Goal: Task Accomplishment & Management: Use online tool/utility

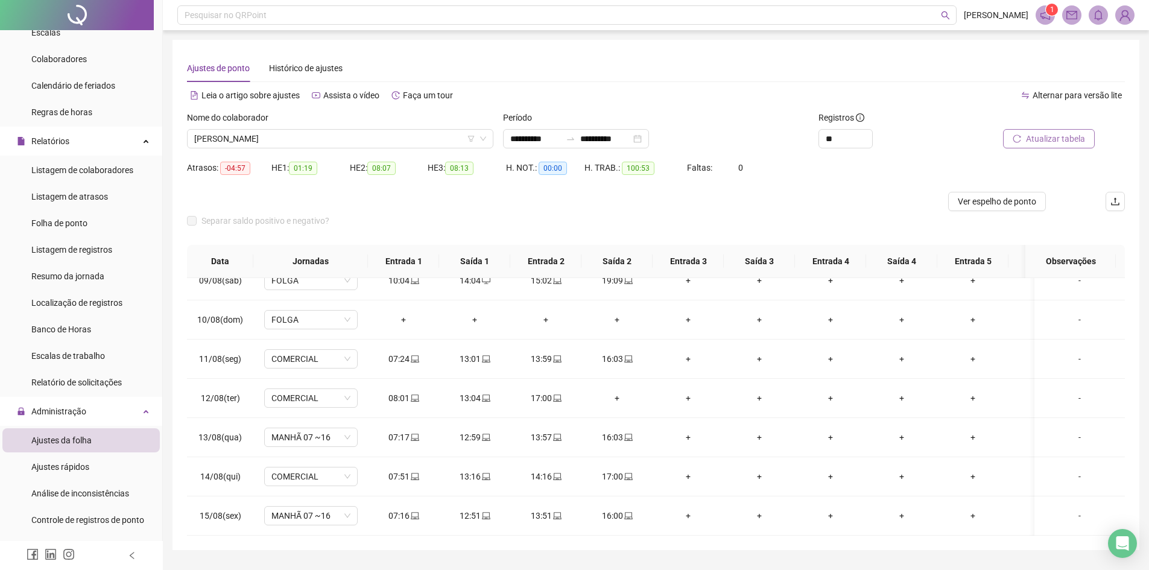
click at [1044, 139] on span "Atualizar tabela" at bounding box center [1055, 138] width 59 height 13
click at [1057, 136] on span "Atualizar tabela" at bounding box center [1055, 138] width 59 height 13
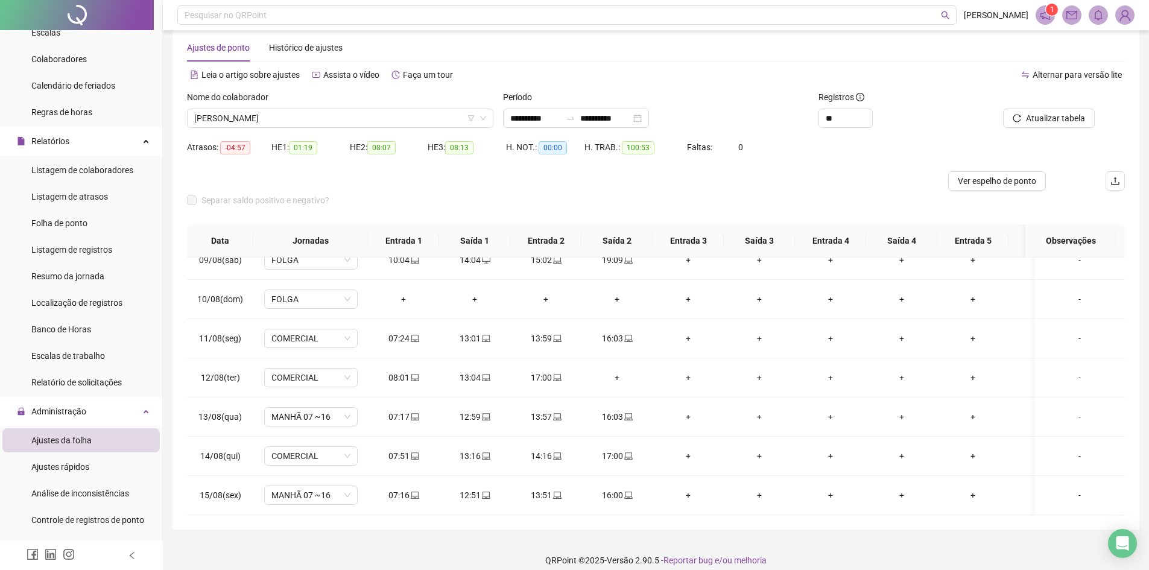
scroll to position [32, 0]
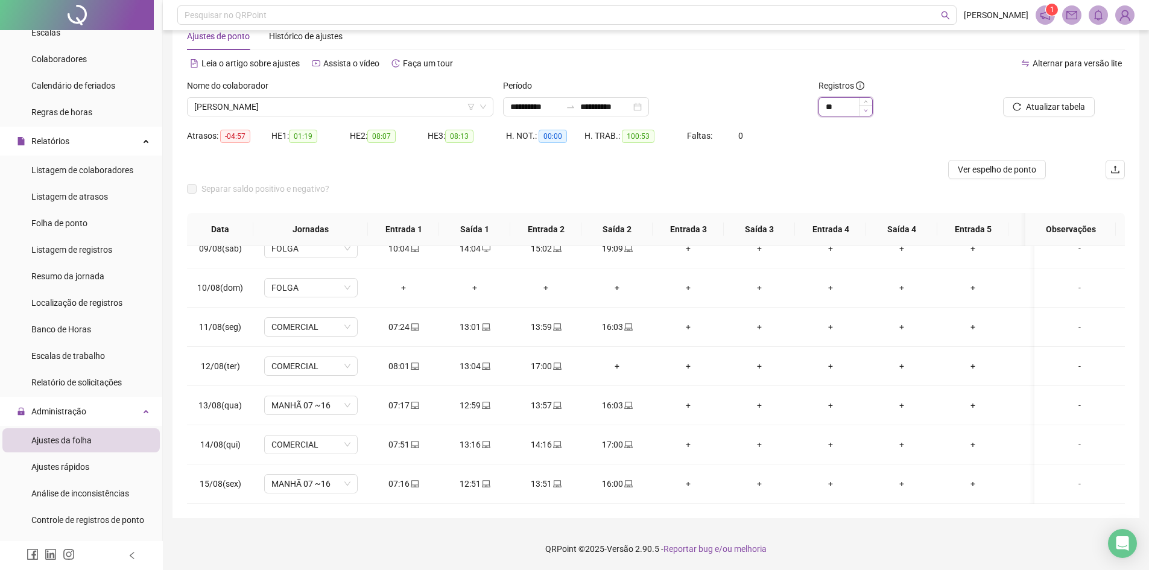
click at [868, 113] on span "Decrease Value" at bounding box center [865, 110] width 13 height 11
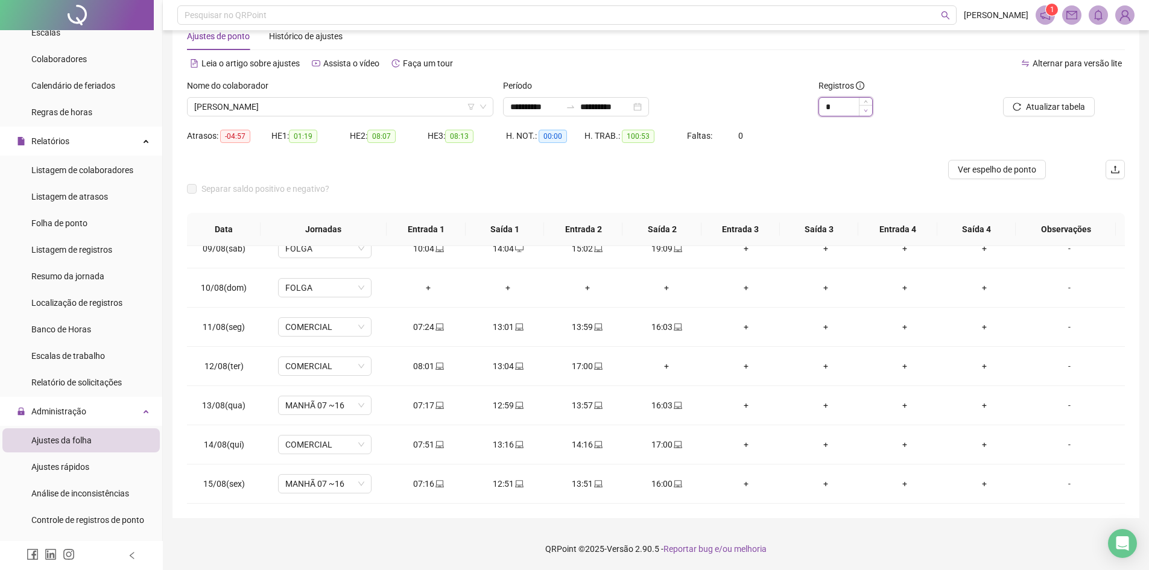
scroll to position [330, 0]
click at [868, 112] on icon "down" at bounding box center [866, 111] width 4 height 4
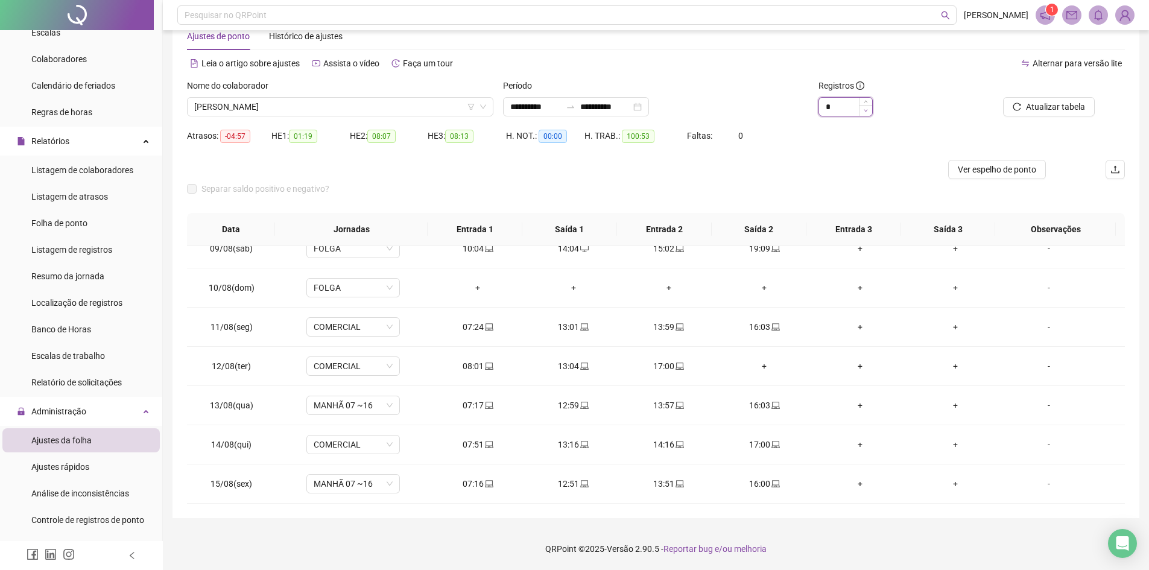
type input "*"
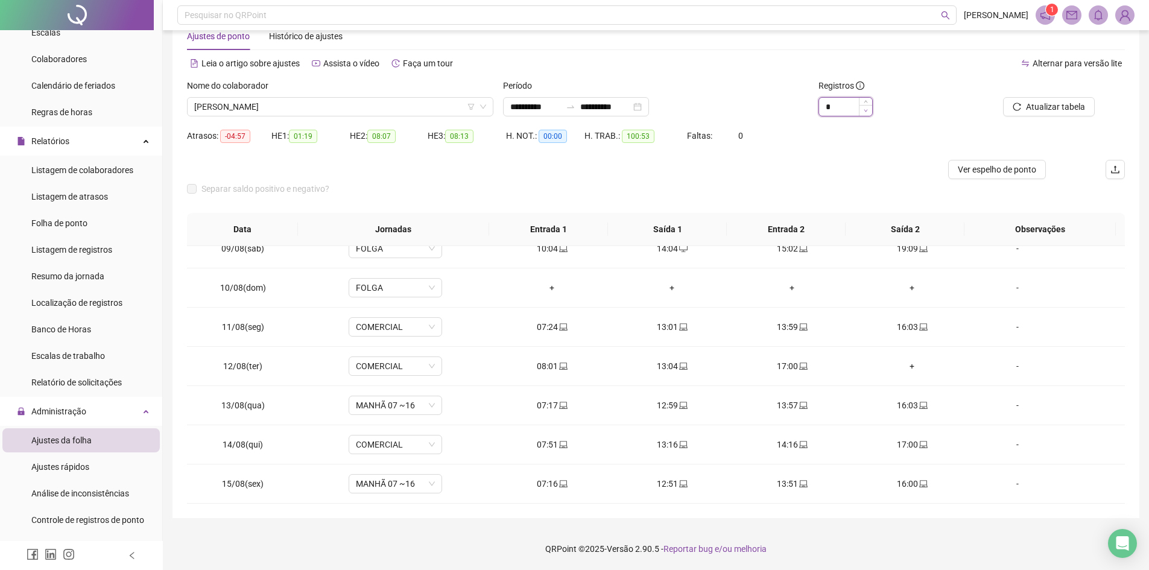
click at [868, 112] on icon "down" at bounding box center [866, 111] width 4 height 4
click at [720, 72] on div "Alternar para versão lite" at bounding box center [890, 63] width 469 height 19
click at [268, 103] on span "[PERSON_NAME]" at bounding box center [340, 107] width 292 height 18
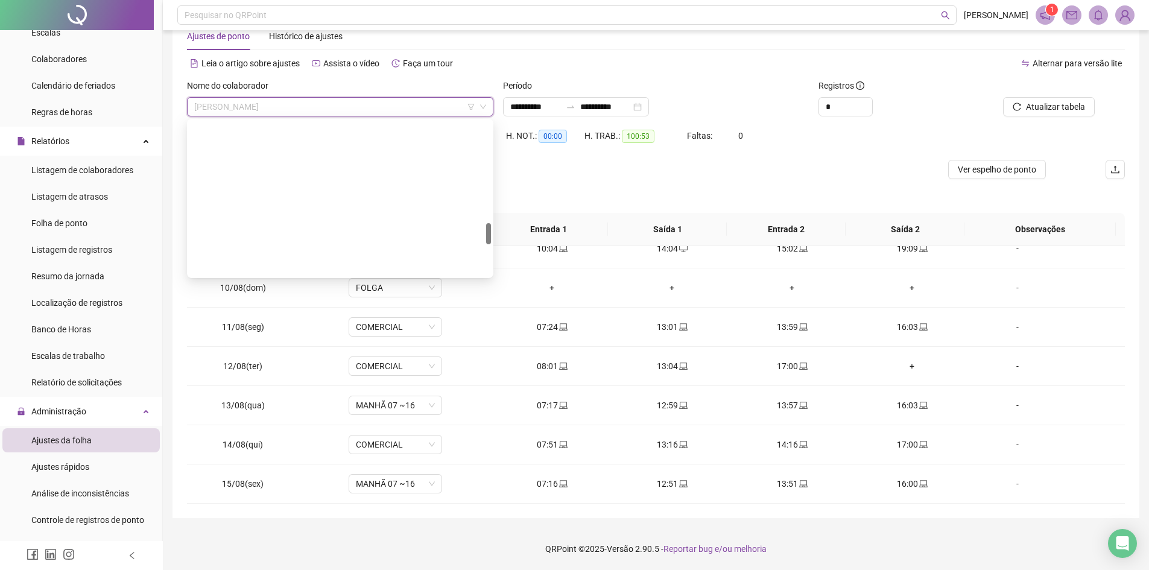
scroll to position [946, 0]
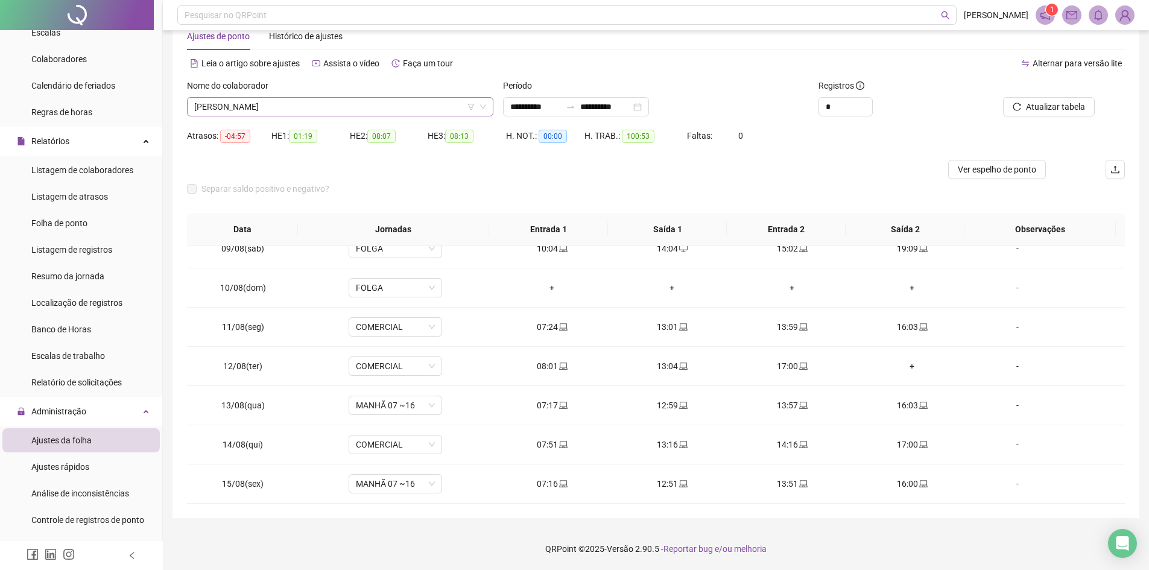
click at [299, 103] on span "[PERSON_NAME]" at bounding box center [340, 107] width 292 height 18
click at [265, 106] on span "[PERSON_NAME]" at bounding box center [340, 107] width 292 height 18
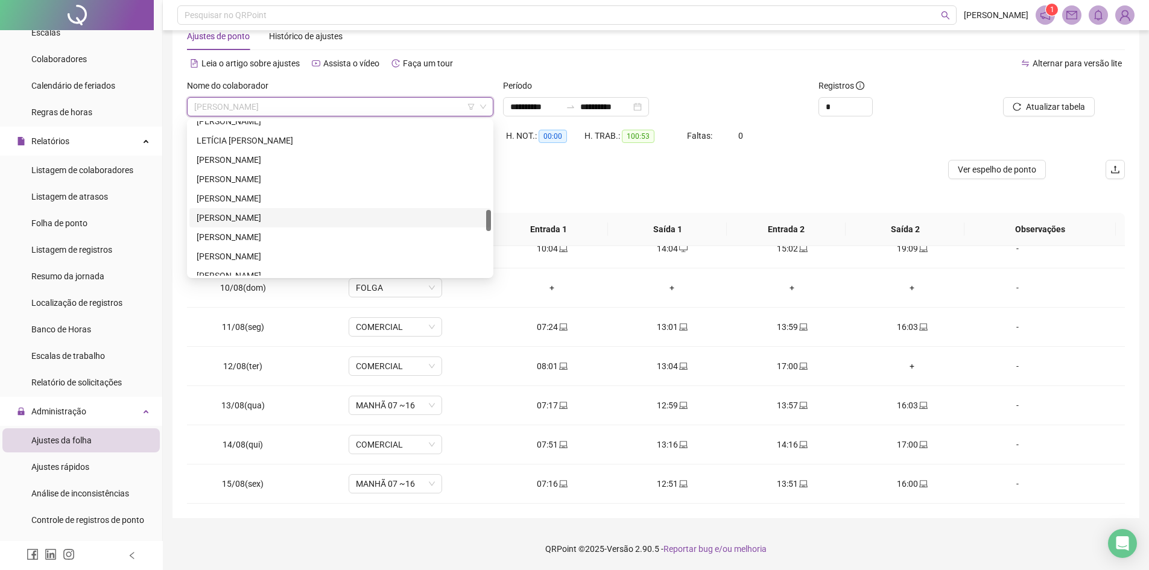
scroll to position [868, 0]
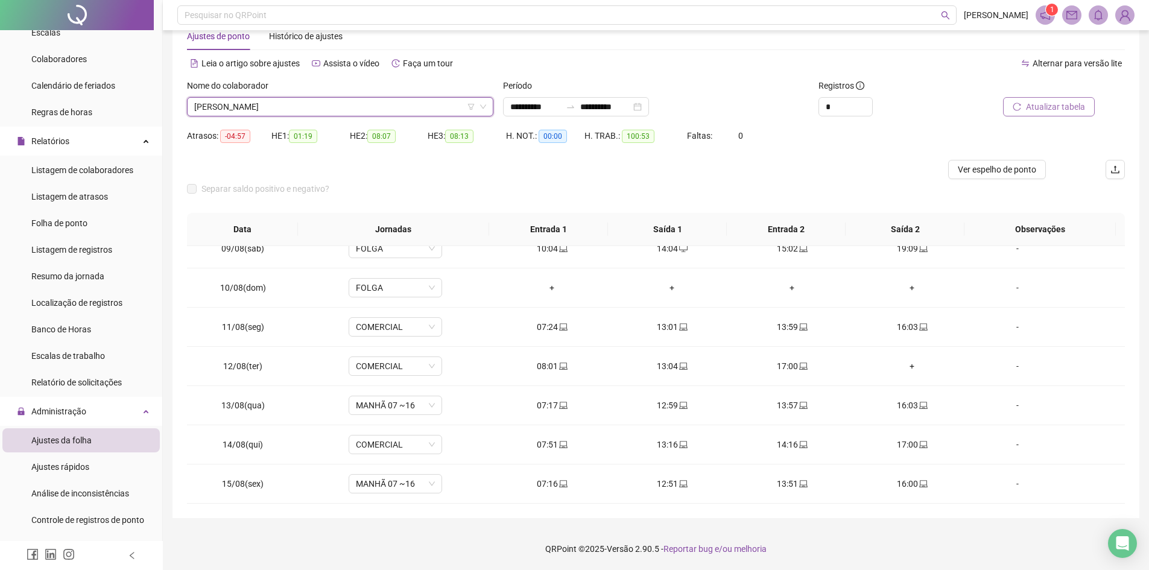
click at [1057, 107] on span "Atualizar tabela" at bounding box center [1055, 106] width 59 height 13
